Goal: Task Accomplishment & Management: Manage account settings

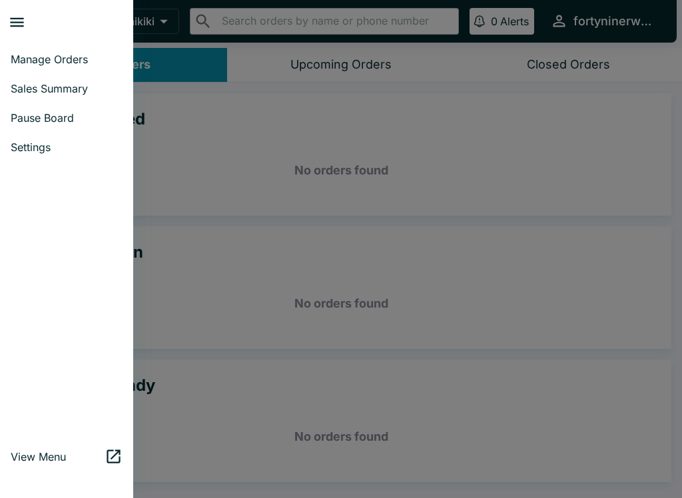
click at [77, 114] on span "Pause Board" at bounding box center [67, 117] width 112 height 13
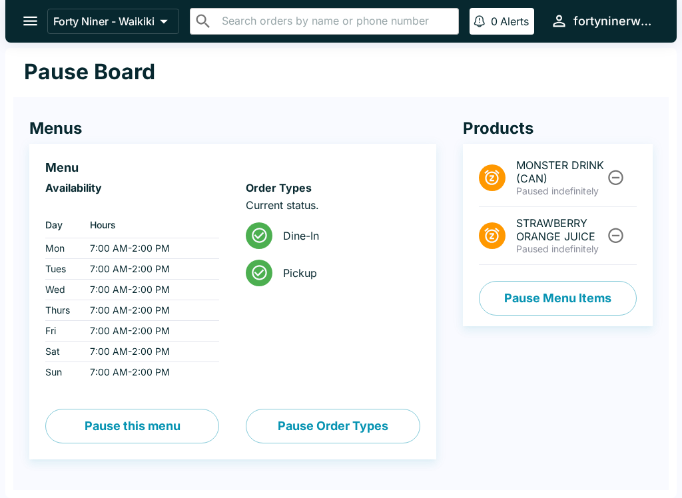
click at [318, 19] on input "text" at bounding box center [335, 21] width 235 height 19
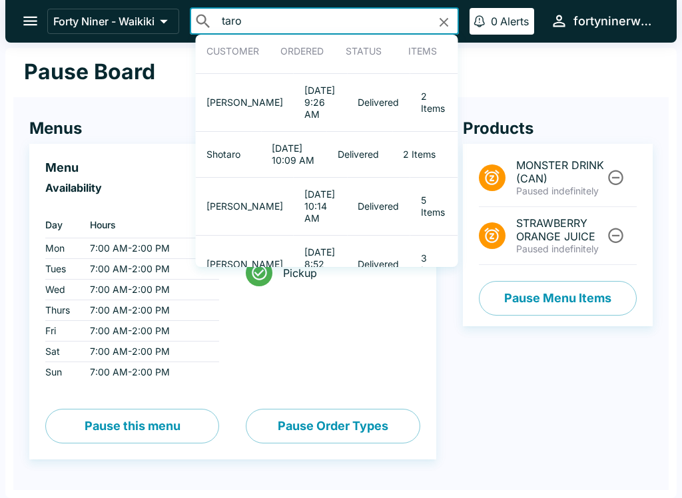
type input "taro"
click at [470, 37] on div "Forty Niner - Waikiki ​ taro ​ Customer Ordered Status Items Shintaro Hiroi [DA…" at bounding box center [340, 21] width 671 height 43
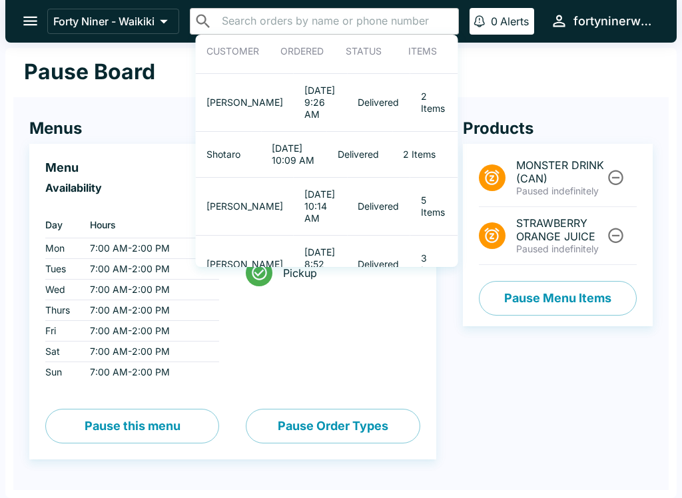
click at [443, 23] on input "text" at bounding box center [335, 21] width 235 height 19
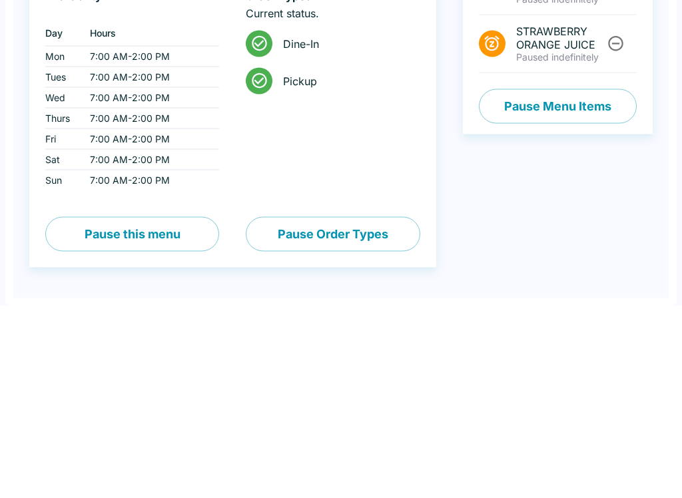
click at [576, 281] on button "Pause Menu Items" at bounding box center [558, 298] width 158 height 35
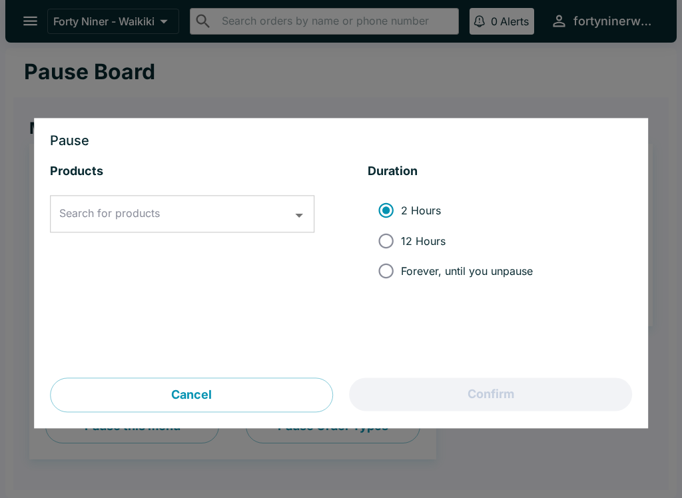
click at [134, 205] on input "Search for products" at bounding box center [172, 214] width 232 height 25
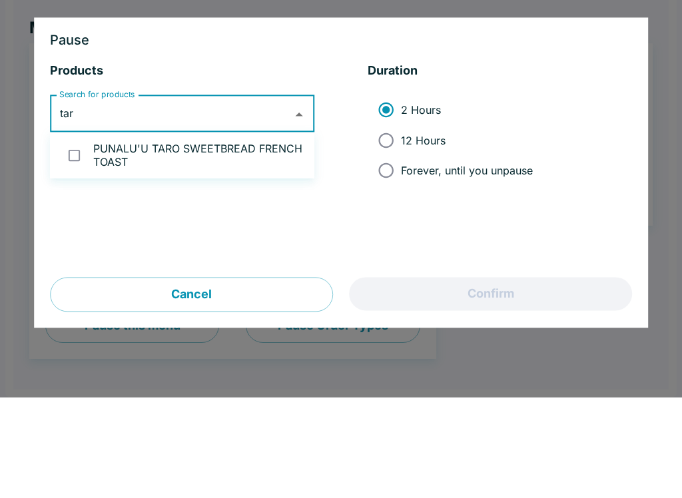
type input "taro"
click at [82, 242] on input "checkbox" at bounding box center [74, 255] width 27 height 27
checkbox input "true"
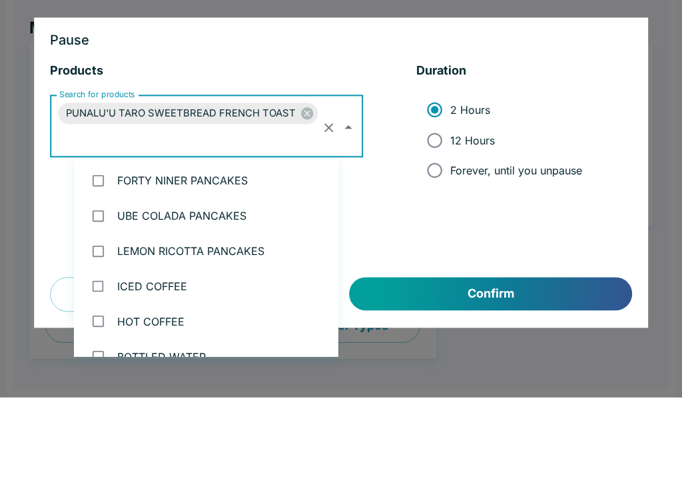
scroll to position [581, 0]
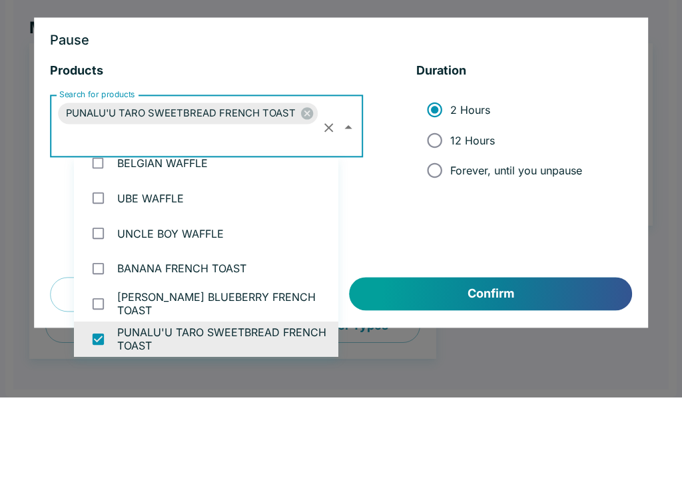
click at [443, 226] on input "12 Hours" at bounding box center [434, 241] width 30 height 30
radio input "true"
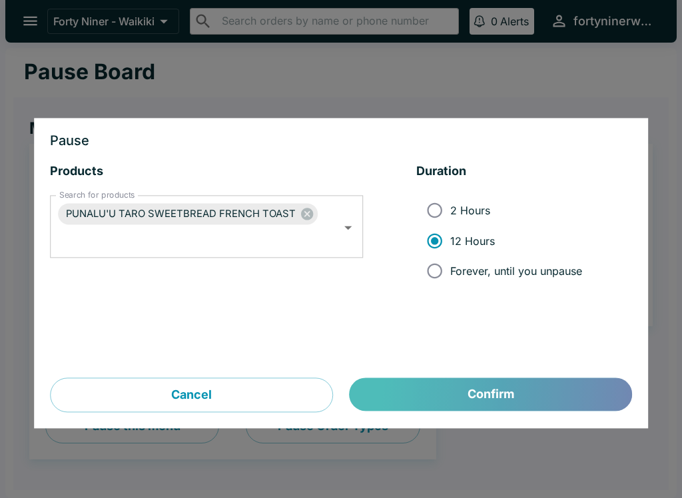
click at [511, 383] on button "Confirm" at bounding box center [491, 394] width 282 height 33
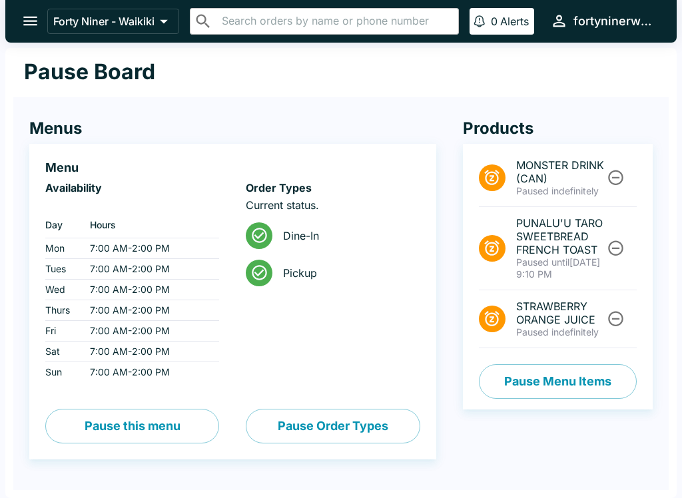
click at [28, 11] on button "open drawer" at bounding box center [30, 21] width 34 height 34
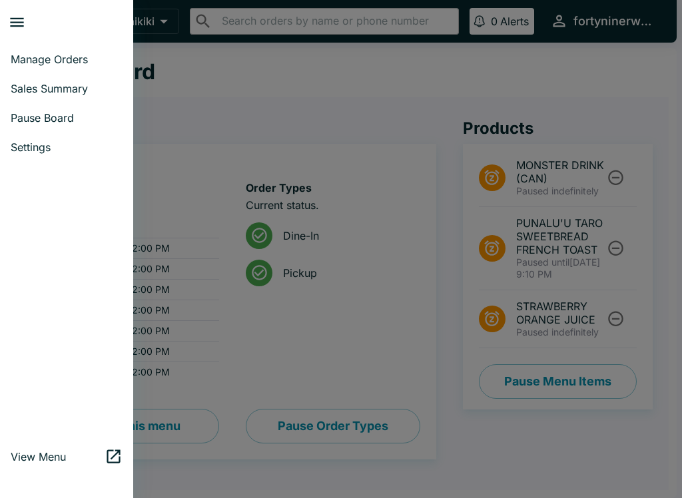
click at [55, 53] on span "Manage Orders" at bounding box center [67, 59] width 112 height 13
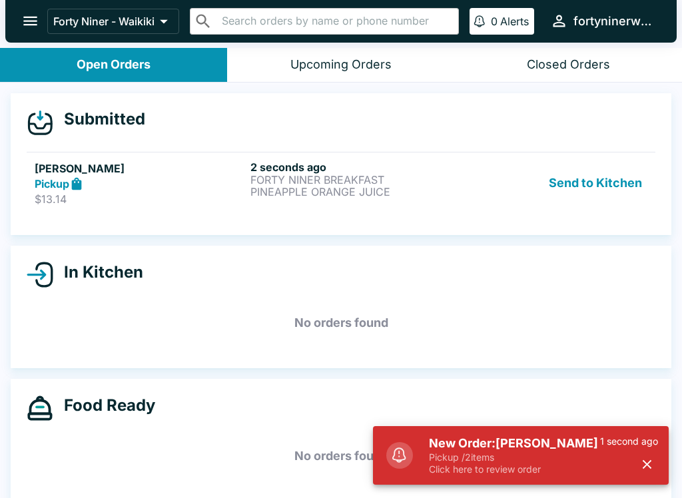
click at [648, 461] on icon "button" at bounding box center [646, 464] width 15 height 15
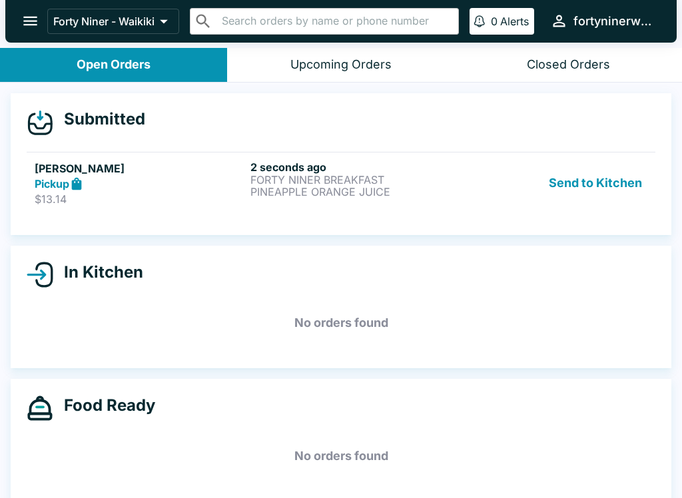
click at [479, 190] on div "Send to Kitchen" at bounding box center [557, 183] width 180 height 46
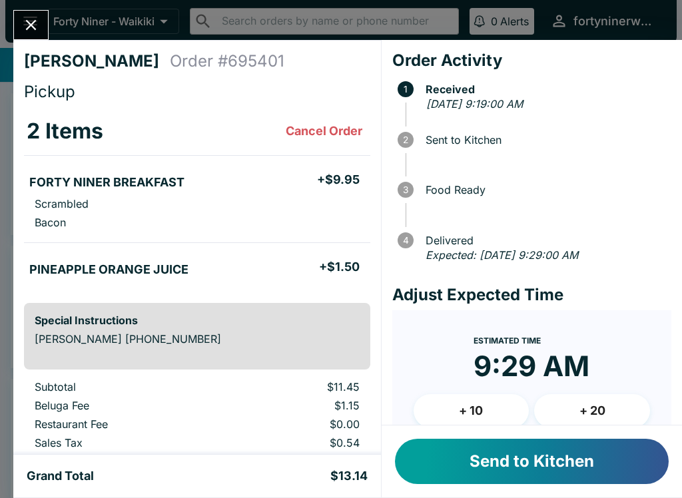
click at [493, 461] on button "Send to Kitchen" at bounding box center [532, 461] width 274 height 45
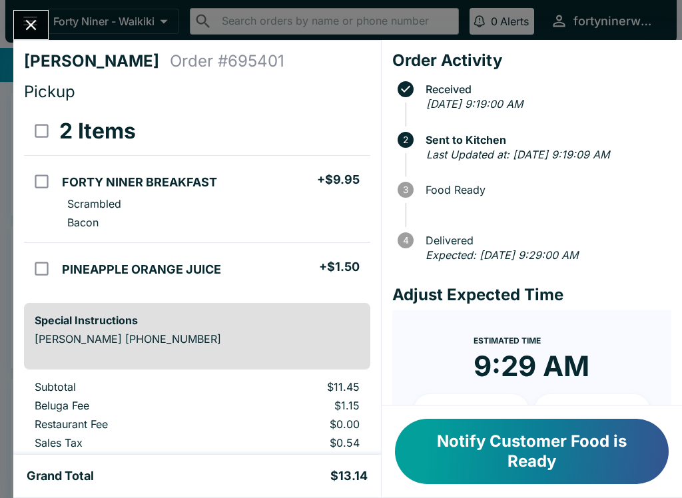
click at [37, 37] on button "Close" at bounding box center [31, 25] width 34 height 29
